Goal: Transaction & Acquisition: Purchase product/service

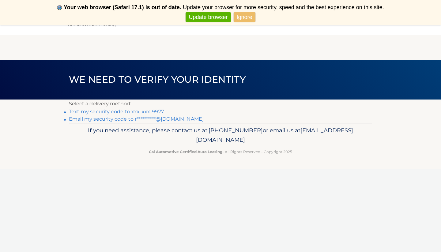
click at [97, 113] on link "Text my security code to xxx-xxx-9977" at bounding box center [116, 112] width 95 height 6
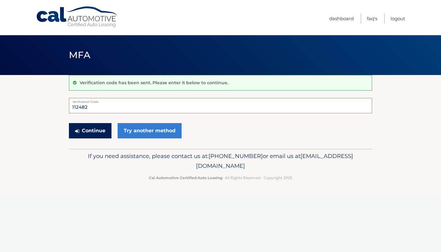
type input "112482"
click at [98, 131] on button "Continue" at bounding box center [90, 130] width 43 height 15
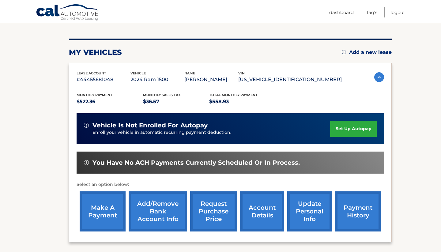
scroll to position [70, 0]
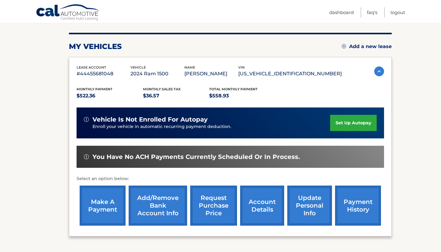
click at [101, 197] on link "make a payment" at bounding box center [103, 206] width 46 height 40
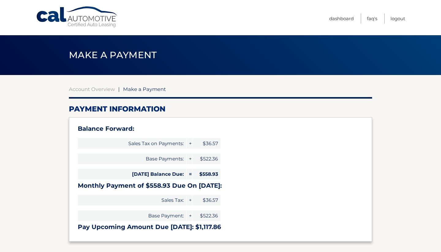
select select "NzVmNTIxN2UtZjI3MC00NTkwLTllMWEtZjc3OTllNDg2OTI3"
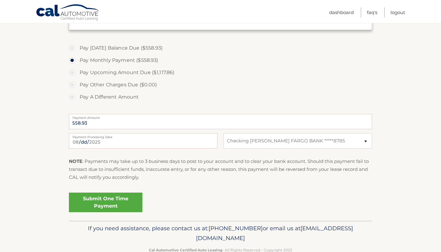
scroll to position [211, 0]
click at [98, 203] on link "Submit One Time Payment" at bounding box center [106, 203] width 74 height 20
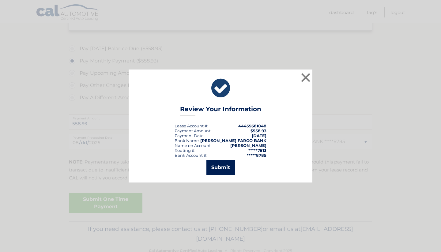
click at [226, 169] on button "Submit" at bounding box center [221, 167] width 29 height 15
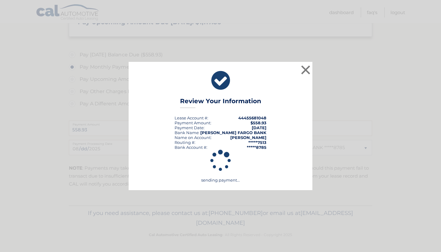
scroll to position [203, 0]
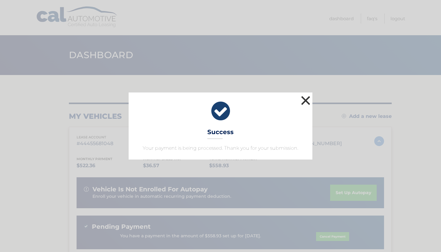
click at [304, 101] on button "×" at bounding box center [306, 100] width 12 height 12
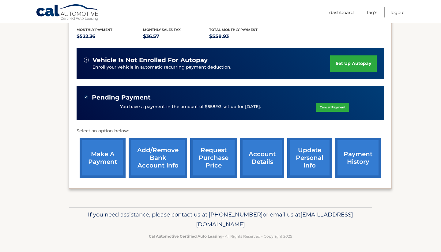
scroll to position [129, 0]
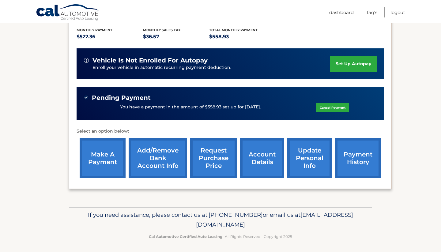
click at [263, 164] on link "account details" at bounding box center [262, 158] width 44 height 40
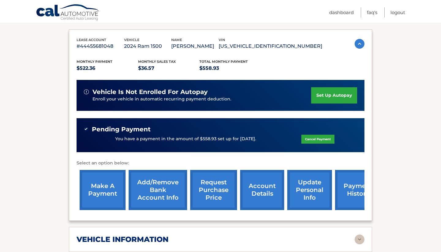
scroll to position [104, 0]
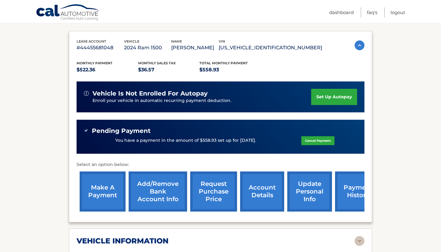
click at [323, 202] on link "update personal info" at bounding box center [310, 192] width 45 height 40
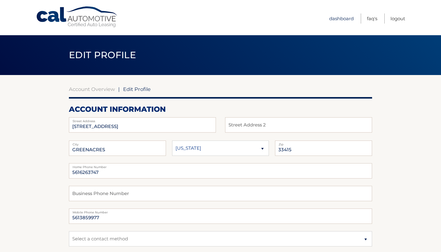
click at [341, 18] on link "Dashboard" at bounding box center [342, 18] width 25 height 10
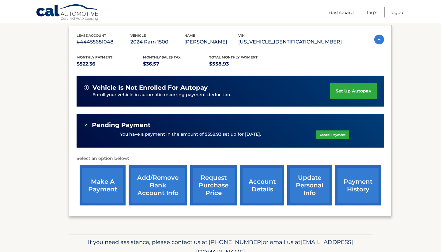
scroll to position [103, 0]
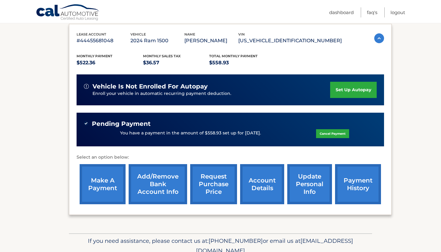
click at [363, 174] on link "payment history" at bounding box center [358, 184] width 46 height 40
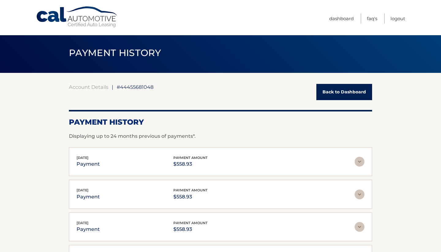
scroll to position [0, 0]
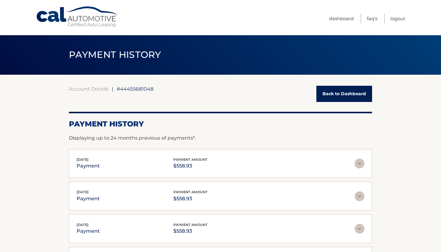
click at [342, 93] on link "Back to Dashboard" at bounding box center [345, 94] width 56 height 16
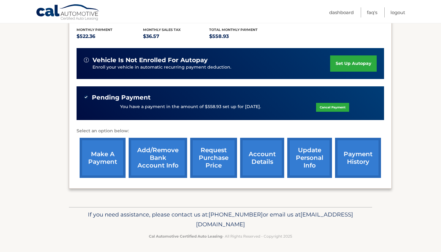
scroll to position [129, 0]
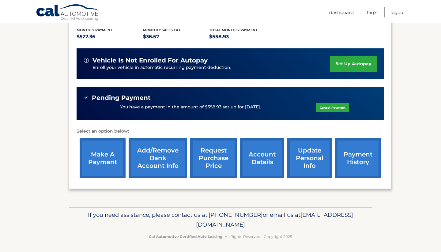
click at [265, 163] on link "account details" at bounding box center [262, 158] width 44 height 40
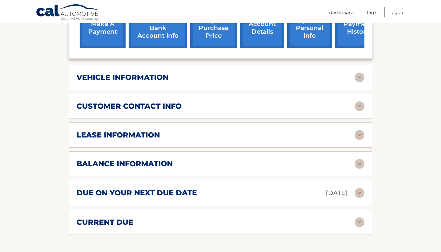
scroll to position [268, 0]
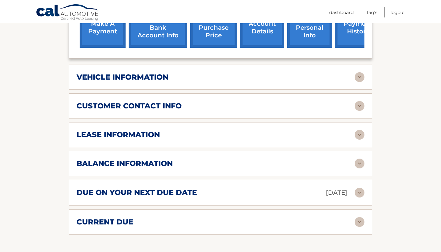
click at [262, 139] on div "lease information Contract Start Date [DATE] Term 39 Maturity Date [DATE] Start…" at bounding box center [220, 134] width 303 height 25
click at [361, 132] on img at bounding box center [360, 135] width 10 height 10
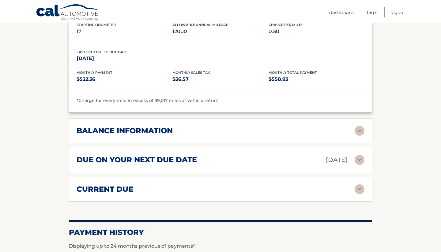
scroll to position [414, 0]
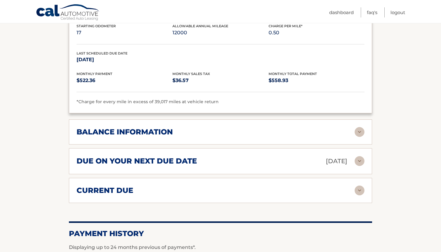
click at [360, 132] on img at bounding box center [360, 132] width 10 height 10
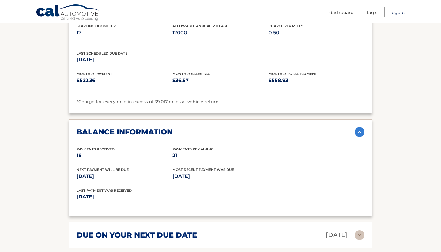
click at [396, 13] on link "Logout" at bounding box center [398, 12] width 15 height 10
